Goal: Transaction & Acquisition: Purchase product/service

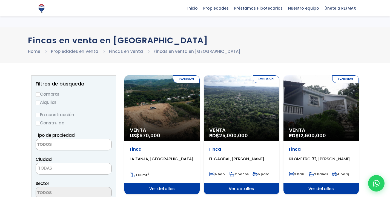
select select
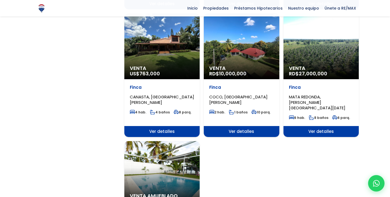
scroll to position [558, 0]
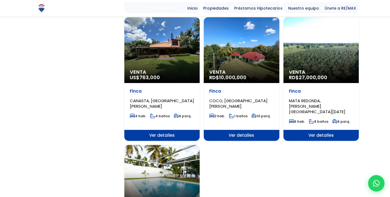
click at [324, 68] on div "Venta RD$ 27,000,000" at bounding box center [320, 50] width 75 height 66
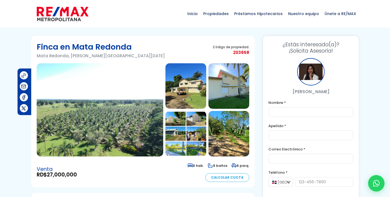
click at [124, 123] on img at bounding box center [100, 109] width 126 height 93
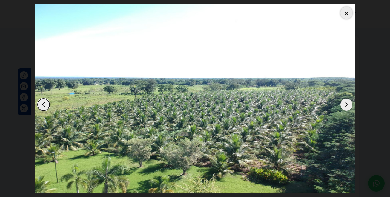
click at [344, 103] on div "Next slide" at bounding box center [346, 105] width 12 height 12
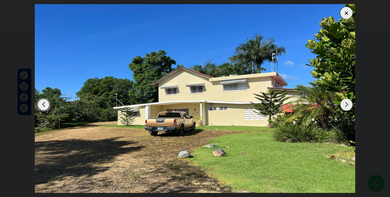
click at [344, 103] on div "Next slide" at bounding box center [346, 105] width 12 height 12
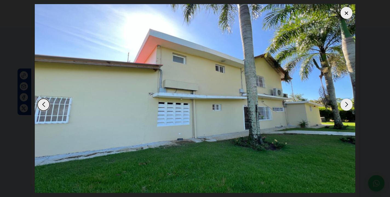
click at [344, 103] on div "Next slide" at bounding box center [346, 105] width 12 height 12
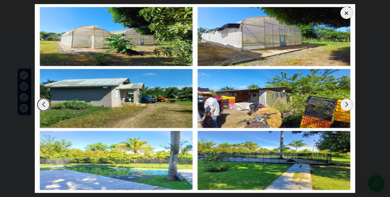
click at [344, 103] on div "Next slide" at bounding box center [346, 105] width 12 height 12
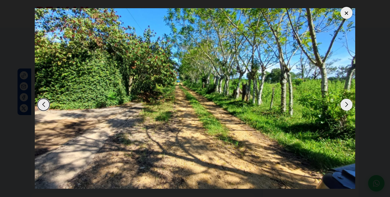
click at [344, 103] on div "Next slide" at bounding box center [346, 105] width 12 height 12
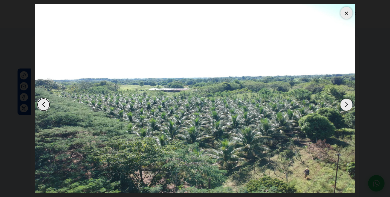
click at [344, 103] on div "Next slide" at bounding box center [346, 105] width 12 height 12
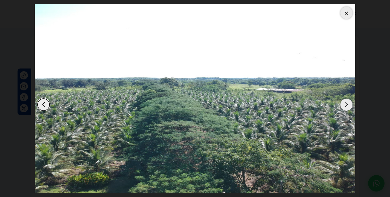
click at [344, 103] on div "Next slide" at bounding box center [346, 105] width 12 height 12
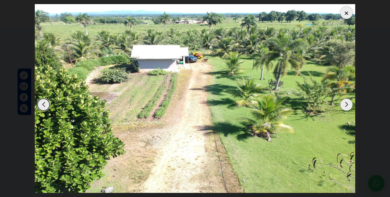
click at [344, 103] on div "Next slide" at bounding box center [346, 105] width 12 height 12
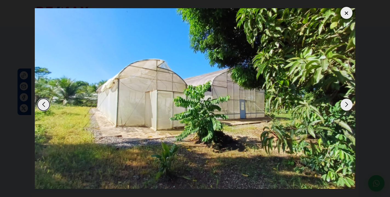
click at [344, 103] on div "Next slide" at bounding box center [346, 105] width 12 height 12
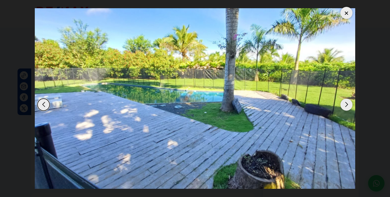
click at [344, 103] on div "Next slide" at bounding box center [346, 105] width 12 height 12
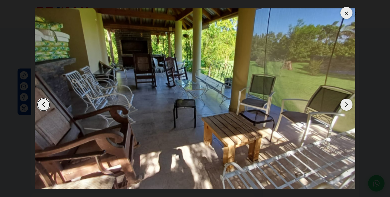
click at [344, 103] on div "Next slide" at bounding box center [346, 105] width 12 height 12
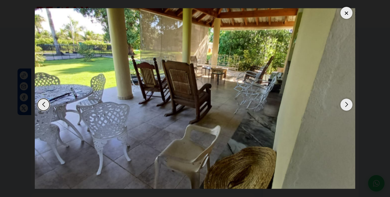
click at [344, 103] on div "Next slide" at bounding box center [346, 105] width 12 height 12
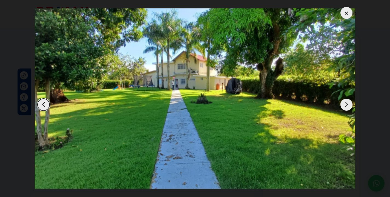
click at [344, 103] on div "Next slide" at bounding box center [346, 105] width 12 height 12
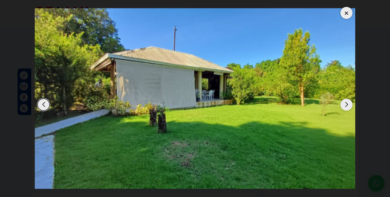
click at [344, 103] on div "Next slide" at bounding box center [346, 105] width 12 height 12
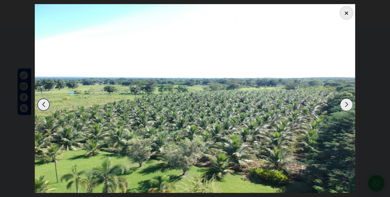
click at [344, 103] on div "Next slide" at bounding box center [346, 105] width 12 height 12
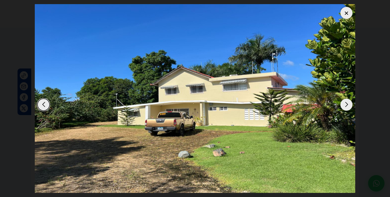
click at [344, 103] on div "Next slide" at bounding box center [346, 105] width 12 height 12
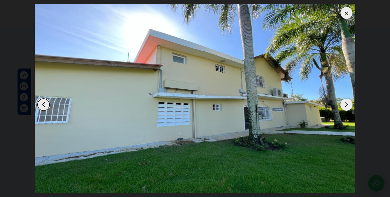
click at [347, 14] on div at bounding box center [346, 13] width 12 height 12
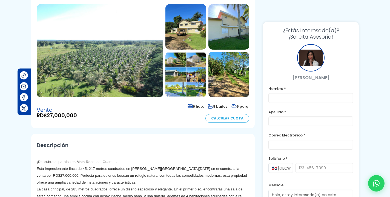
scroll to position [154, 0]
